Goal: Use online tool/utility: Utilize a website feature to perform a specific function

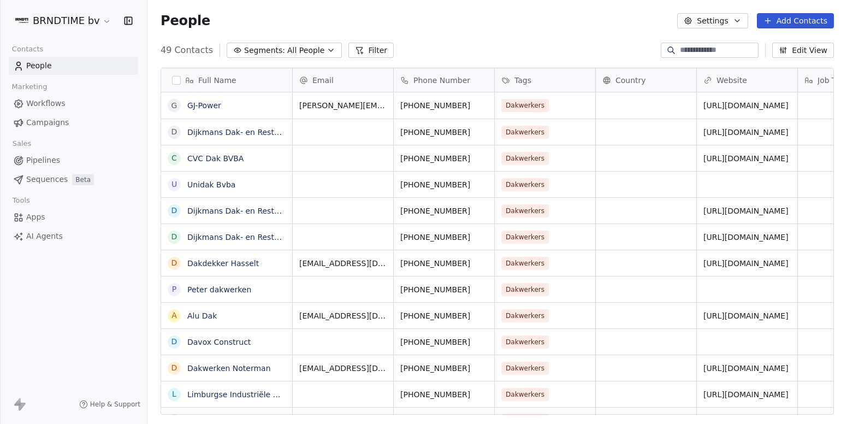
scroll to position [365, 691]
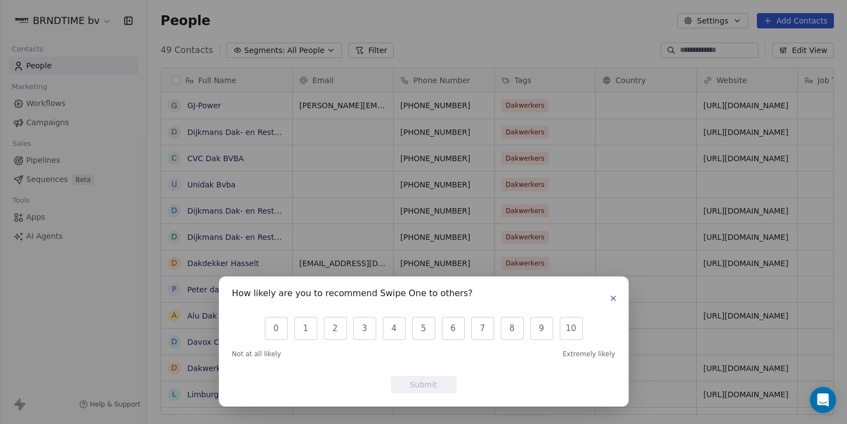
click at [610, 297] on icon "button" at bounding box center [613, 298] width 9 height 9
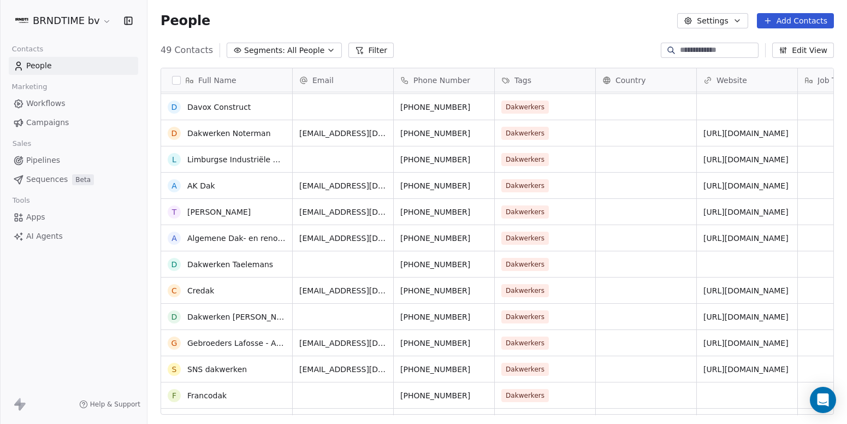
scroll to position [67, 0]
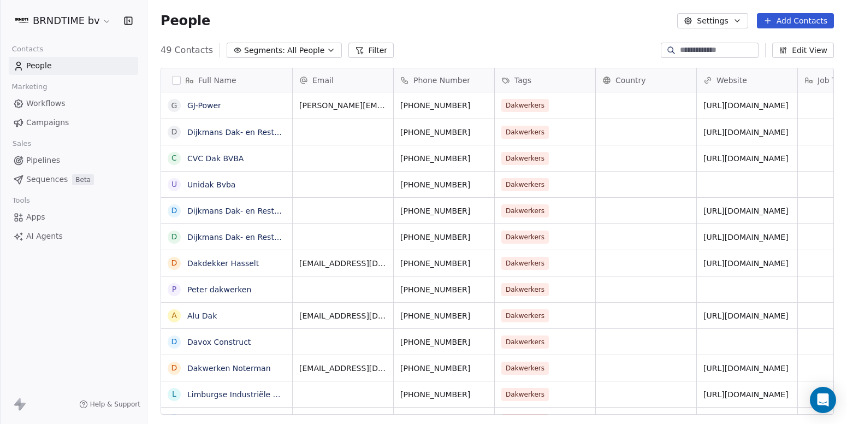
click at [37, 237] on span "AI Agents" at bounding box center [44, 235] width 37 height 11
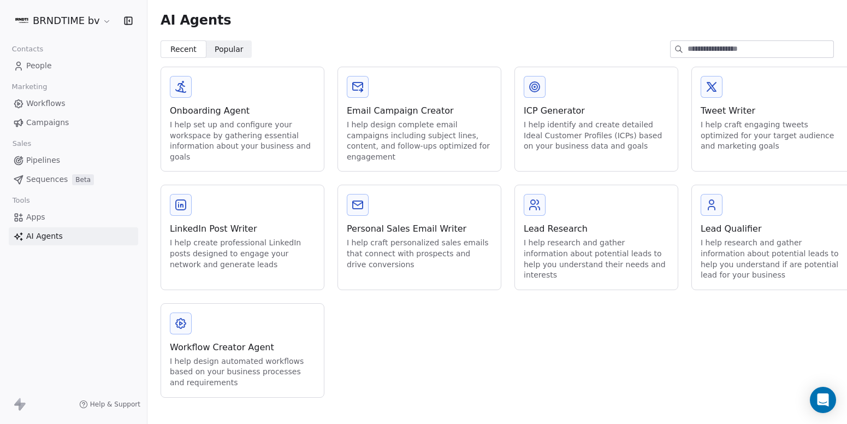
click at [420, 116] on div "Email Campaign Creator" at bounding box center [419, 110] width 145 height 13
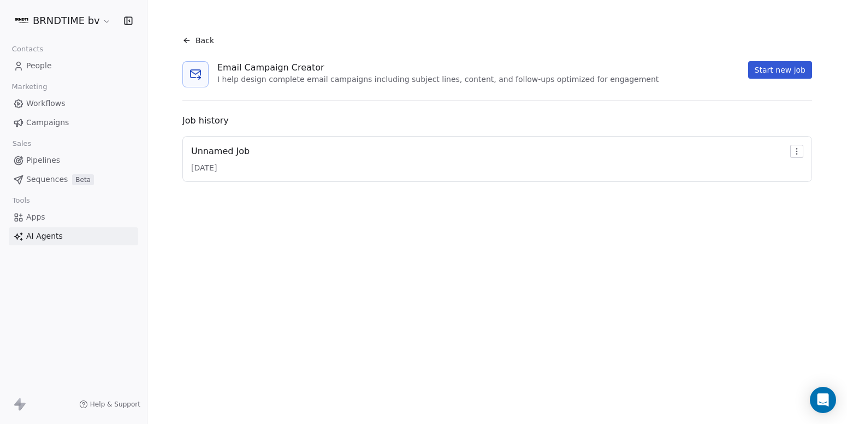
click at [795, 68] on button "Start new job" at bounding box center [780, 69] width 64 height 17
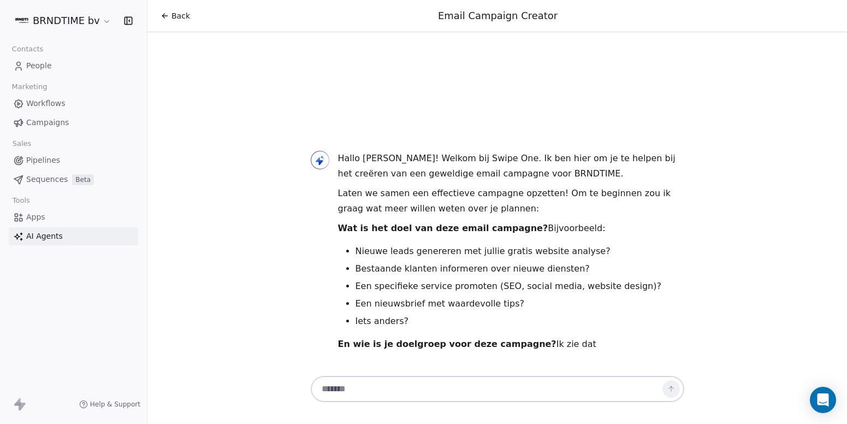
click at [85, 25] on html "BRNDTIME bv Contacts People Marketing Workflows Campaigns Sales Pipelines Seque…" at bounding box center [423, 212] width 847 height 424
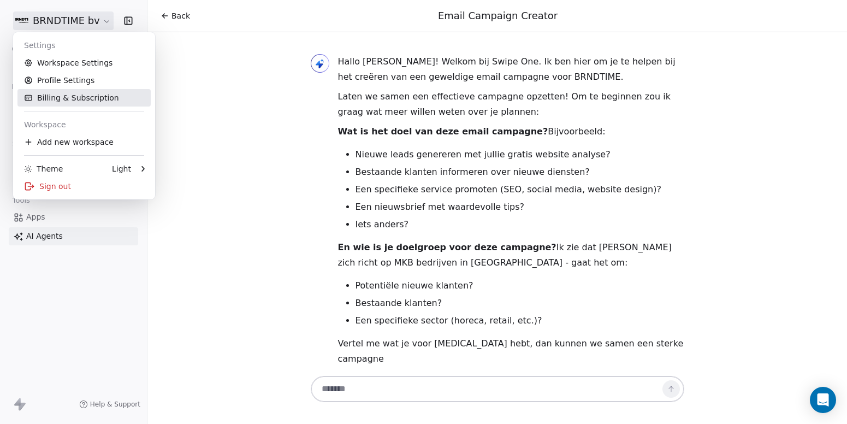
click at [88, 97] on link "Billing & Subscription" at bounding box center [83, 97] width 133 height 17
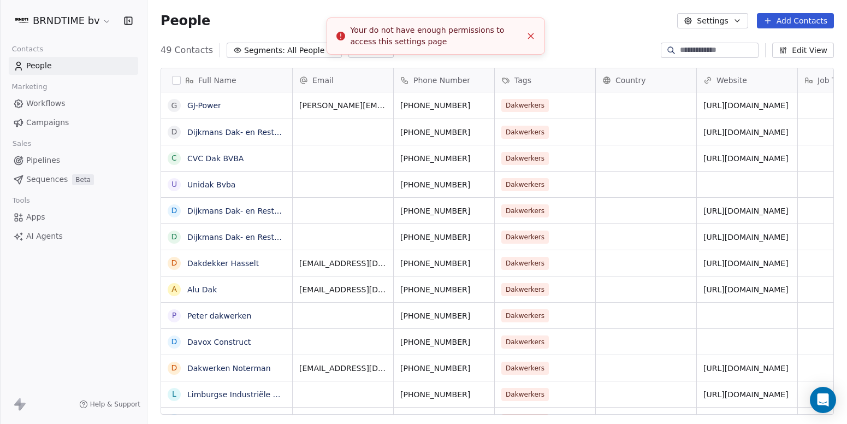
scroll to position [365, 691]
click at [534, 37] on icon "Close toast" at bounding box center [531, 36] width 10 height 10
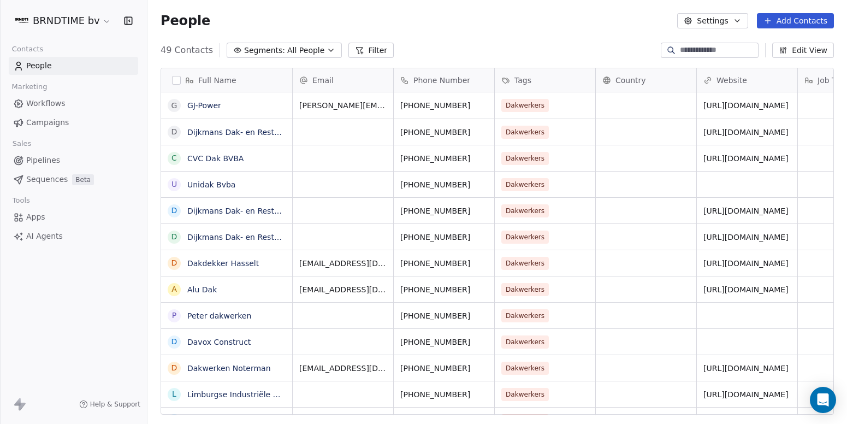
click at [105, 24] on html "BRNDTIME bv Contacts People Marketing Workflows Campaigns Sales Pipelines Seque…" at bounding box center [423, 212] width 847 height 424
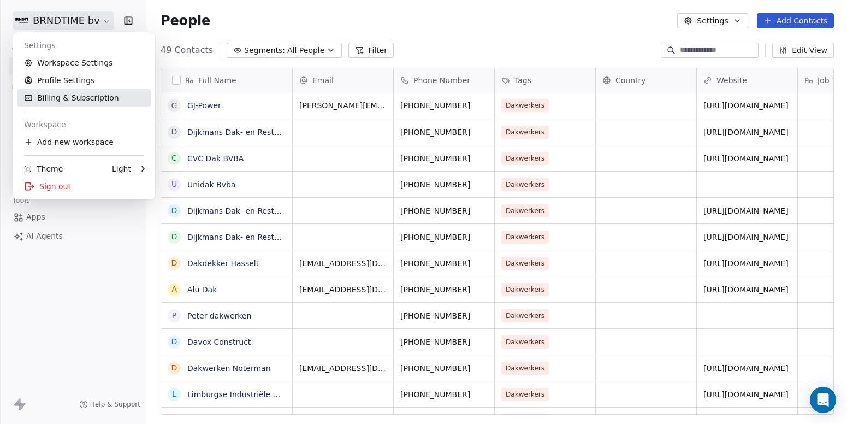
click at [80, 105] on link "Billing & Subscription" at bounding box center [83, 97] width 133 height 17
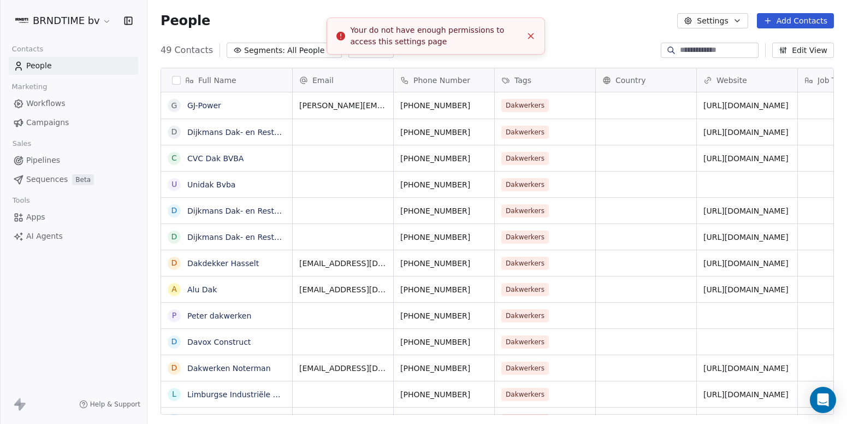
scroll to position [365, 691]
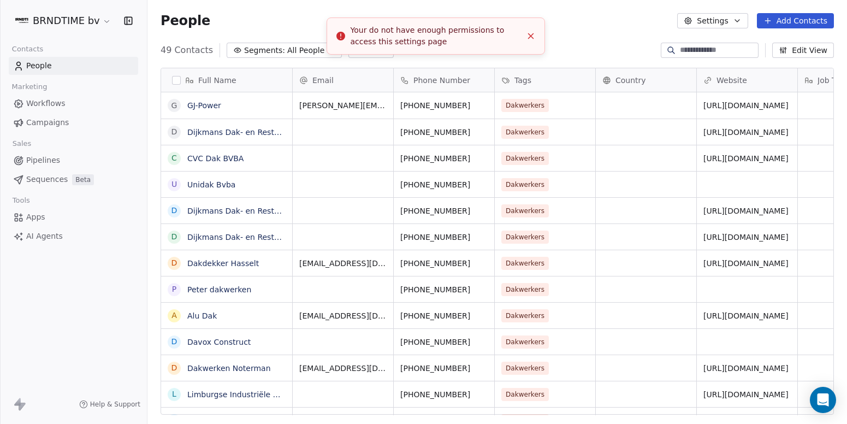
click at [530, 38] on icon "Close toast" at bounding box center [531, 36] width 10 height 10
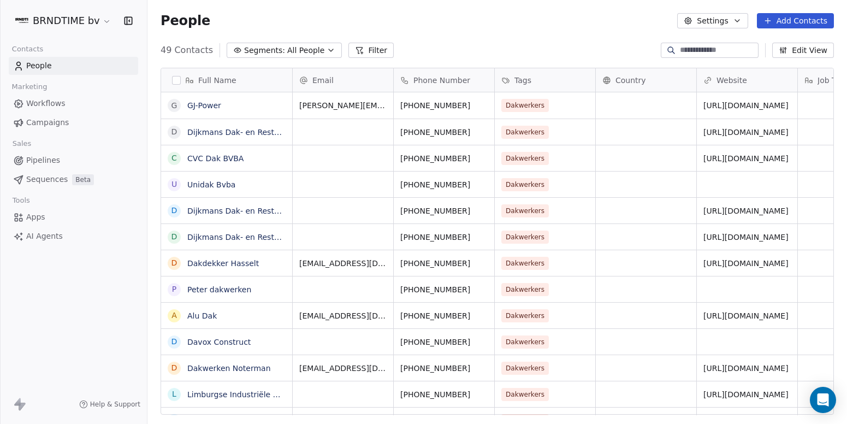
click at [43, 111] on link "Workflows" at bounding box center [73, 103] width 129 height 18
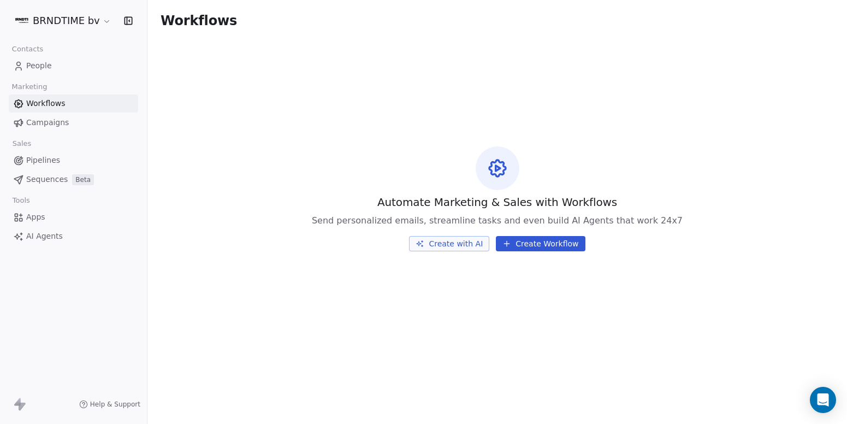
click at [45, 125] on span "Campaigns" at bounding box center [47, 122] width 43 height 11
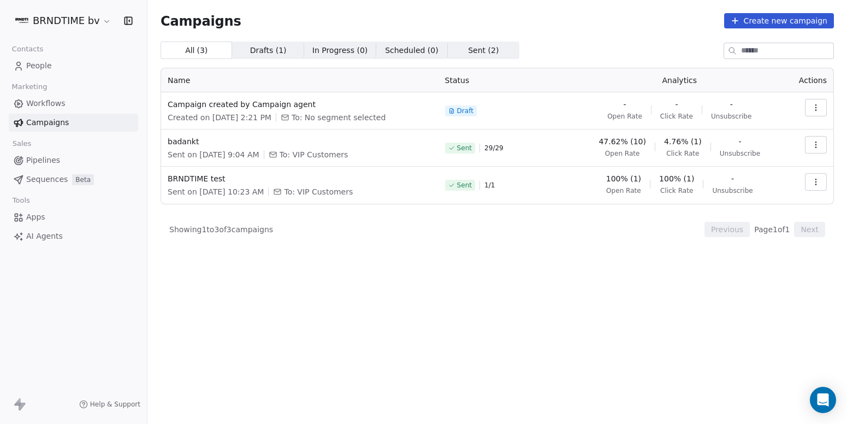
click at [46, 98] on span "Workflows" at bounding box center [45, 103] width 39 height 11
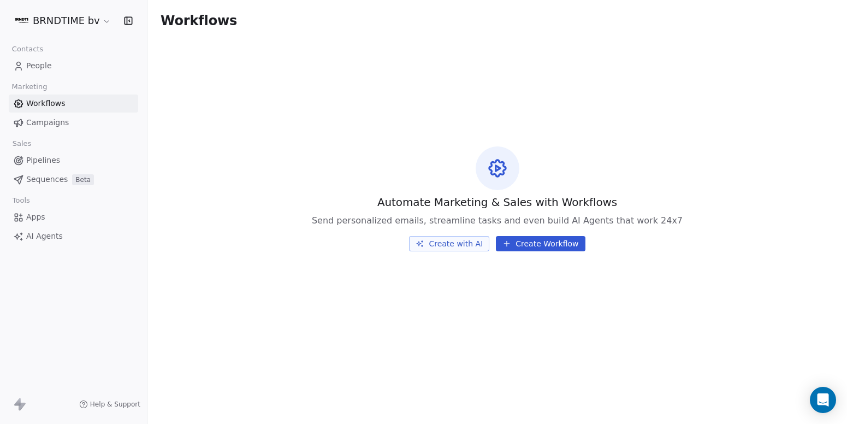
click at [461, 241] on button "Create with AI" at bounding box center [449, 243] width 80 height 15
